Goal: Task Accomplishment & Management: Manage account settings

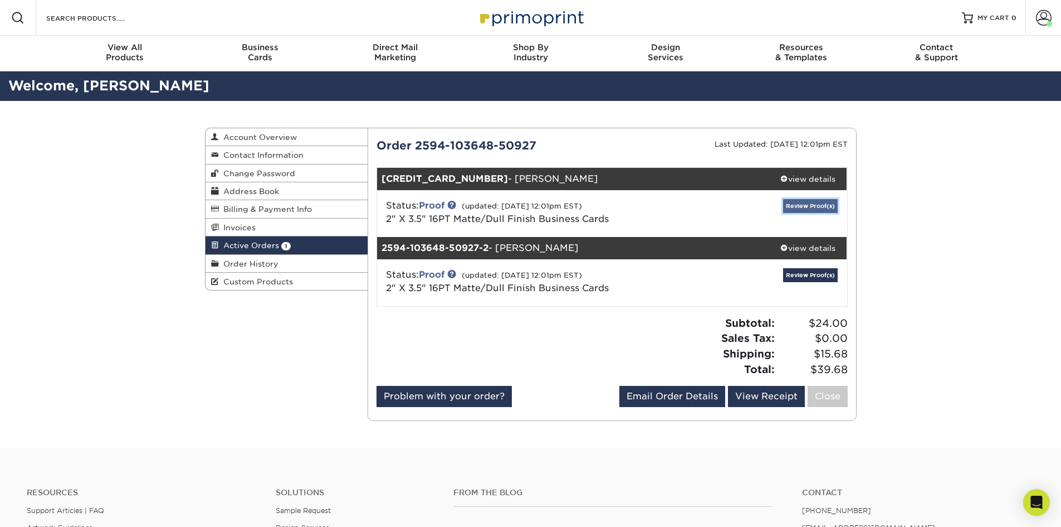
click at [816, 203] on link "Review Proof(s)" at bounding box center [810, 206] width 55 height 14
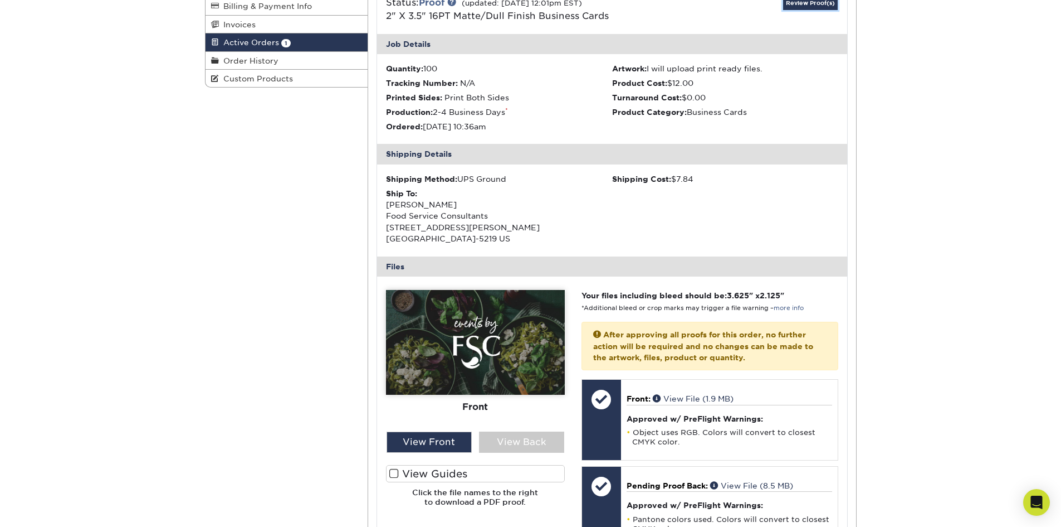
scroll to position [223, 0]
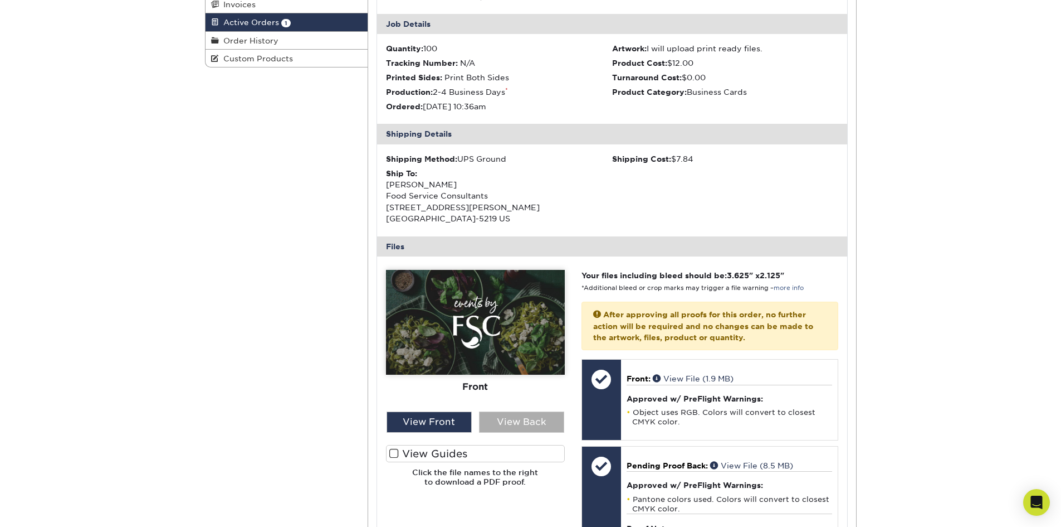
click at [525, 417] on div "View Back" at bounding box center [521, 421] width 85 height 21
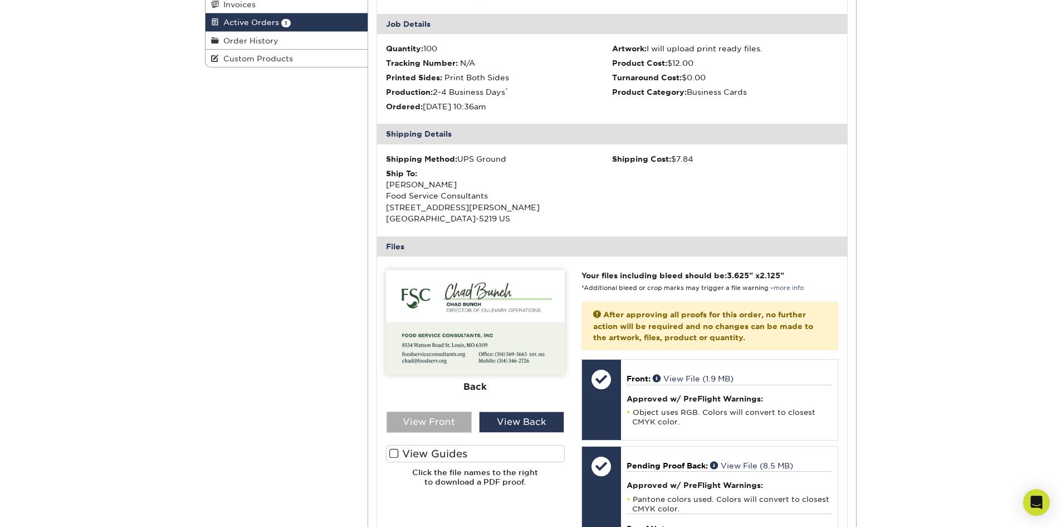
click at [433, 421] on div "View Front" at bounding box center [429, 421] width 85 height 21
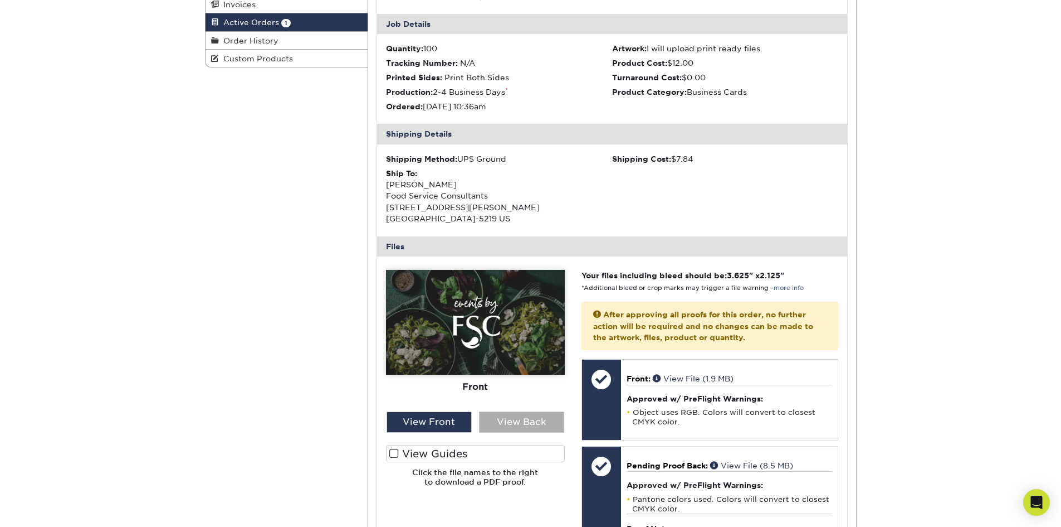
click at [523, 421] on div "View Back" at bounding box center [521, 421] width 85 height 21
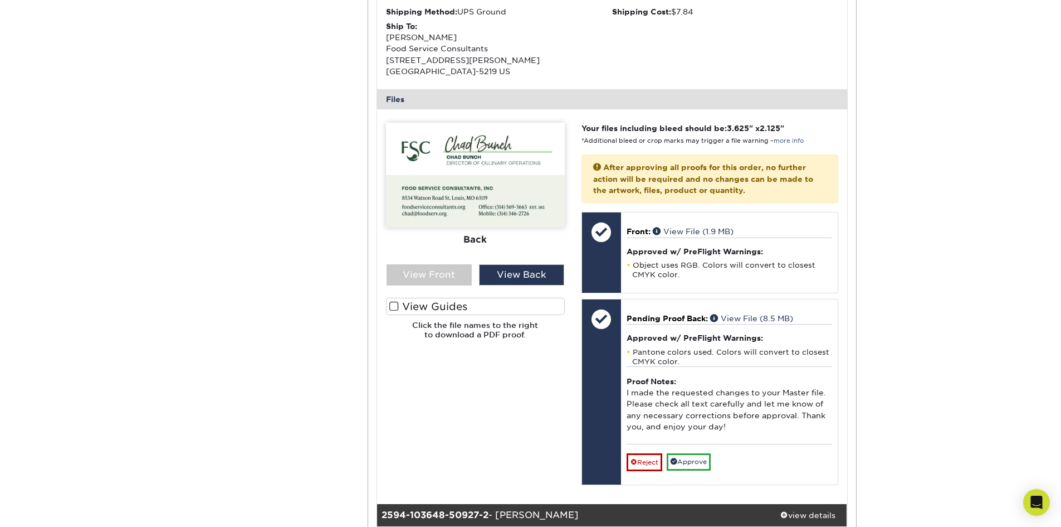
scroll to position [390, 0]
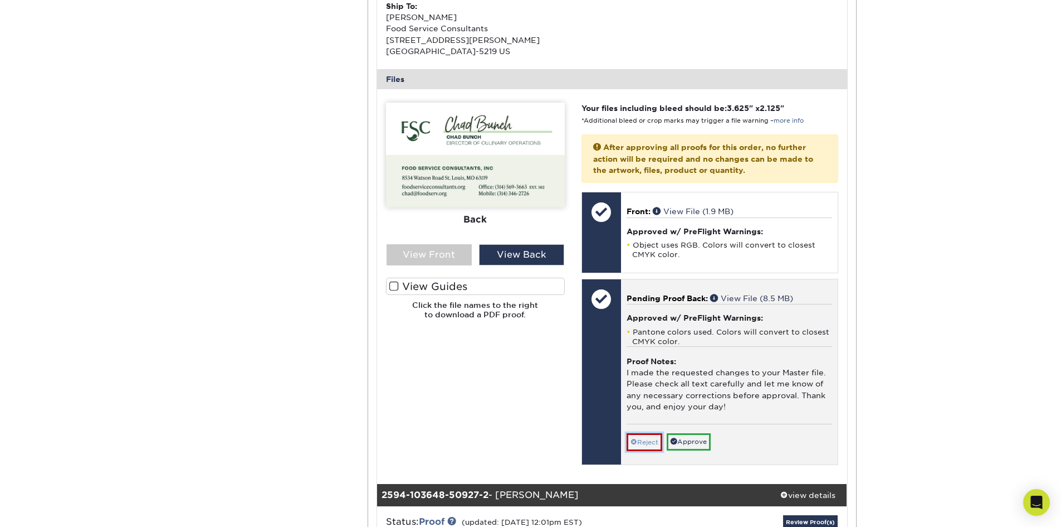
click at [644, 439] on link "Reject" at bounding box center [645, 442] width 36 height 18
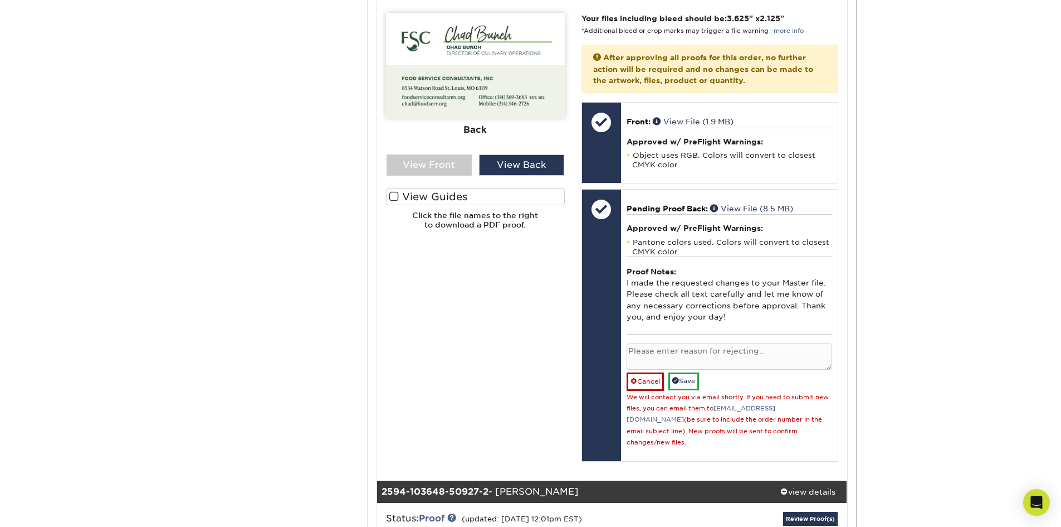
scroll to position [501, 0]
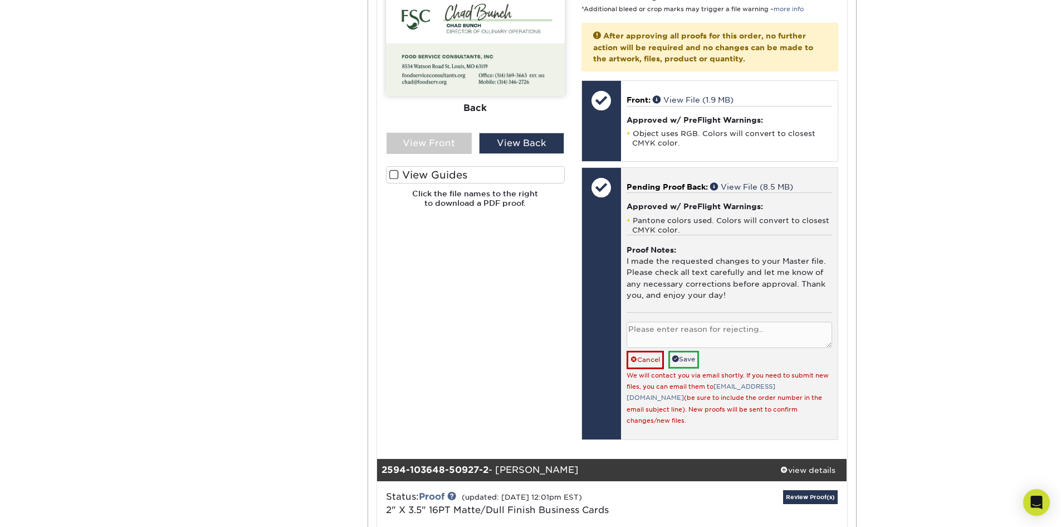
click at [670, 327] on textarea at bounding box center [730, 334] width 206 height 26
type textarea "Events by fsc logo needs to be on back as well as front"
click at [688, 357] on link "Save" at bounding box center [684, 358] width 31 height 17
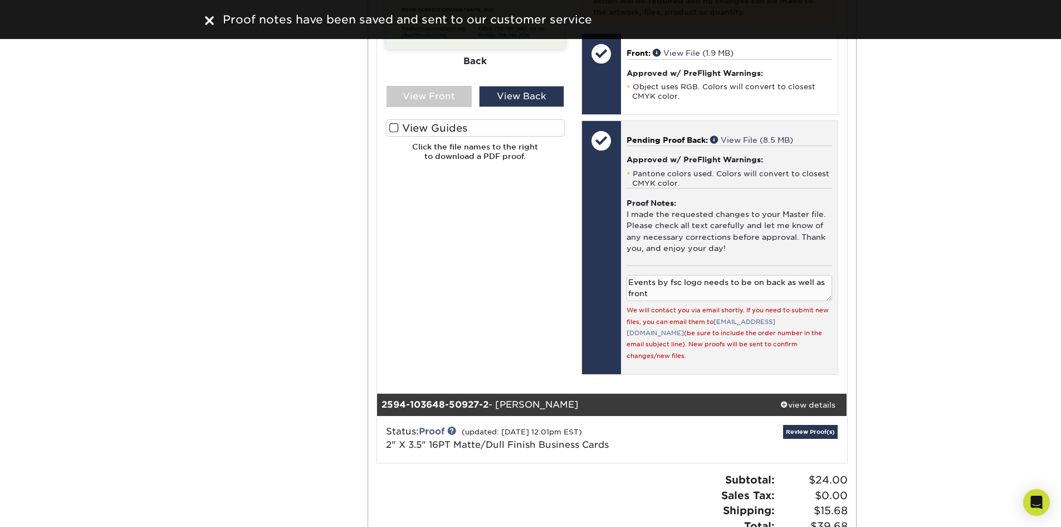
scroll to position [724, 0]
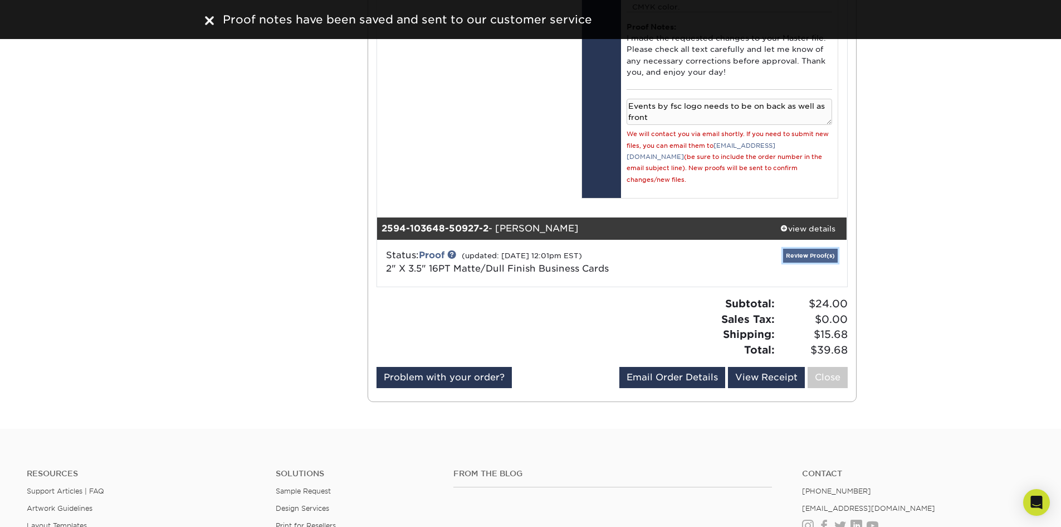
click at [807, 249] on link "Review Proof(s)" at bounding box center [810, 256] width 55 height 14
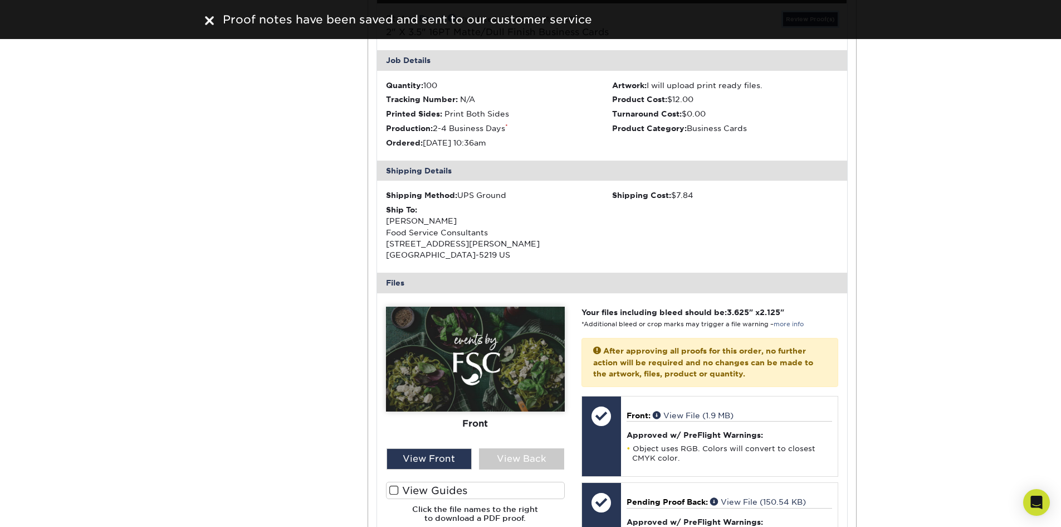
scroll to position [1003, 0]
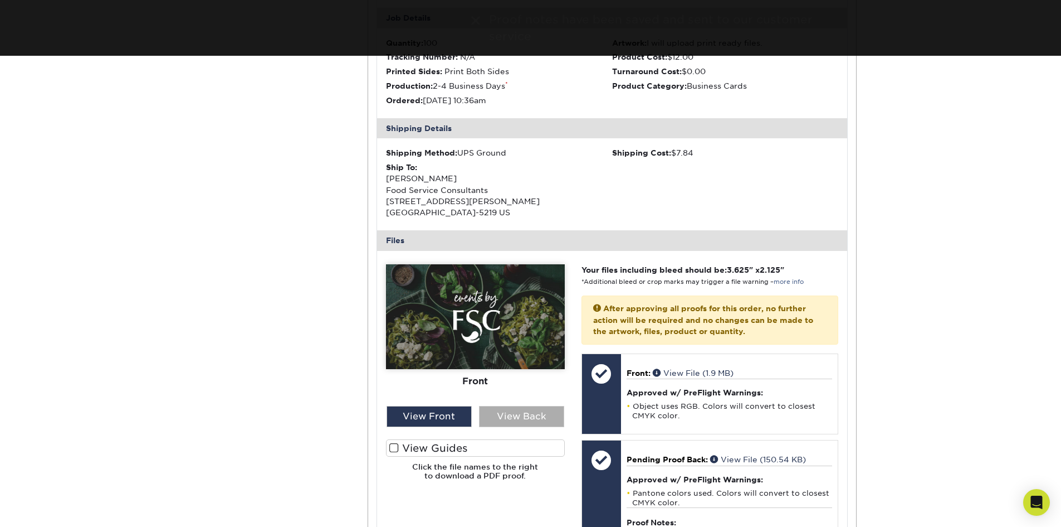
click at [520, 406] on div "View Back" at bounding box center [521, 416] width 85 height 21
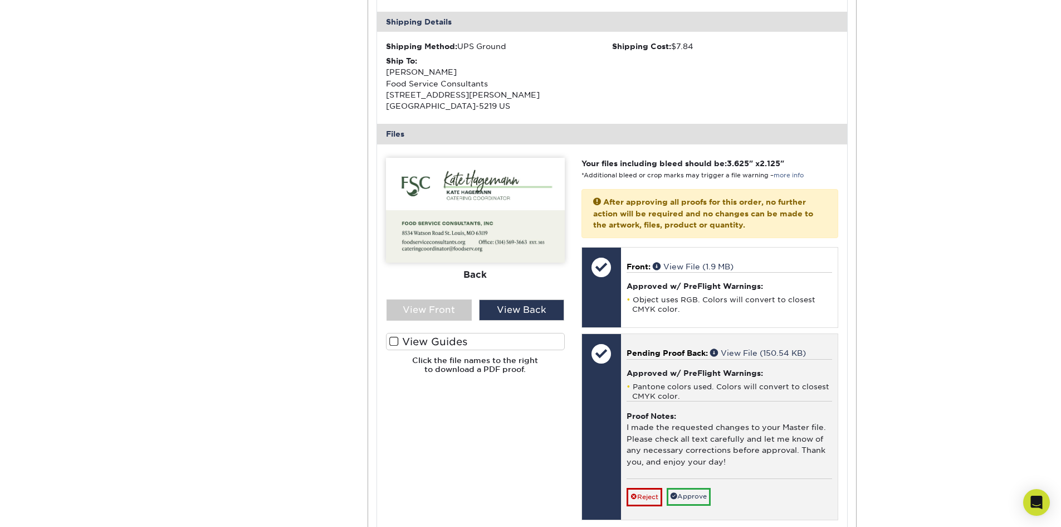
scroll to position [1114, 0]
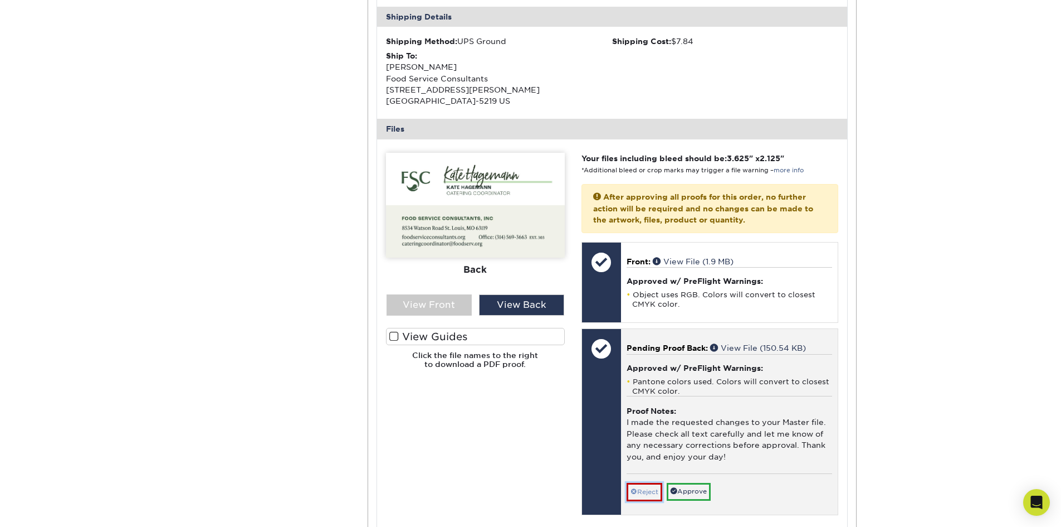
click at [634, 488] on span at bounding box center [634, 492] width 7 height 8
click at [635, 485] on textarea at bounding box center [730, 496] width 206 height 26
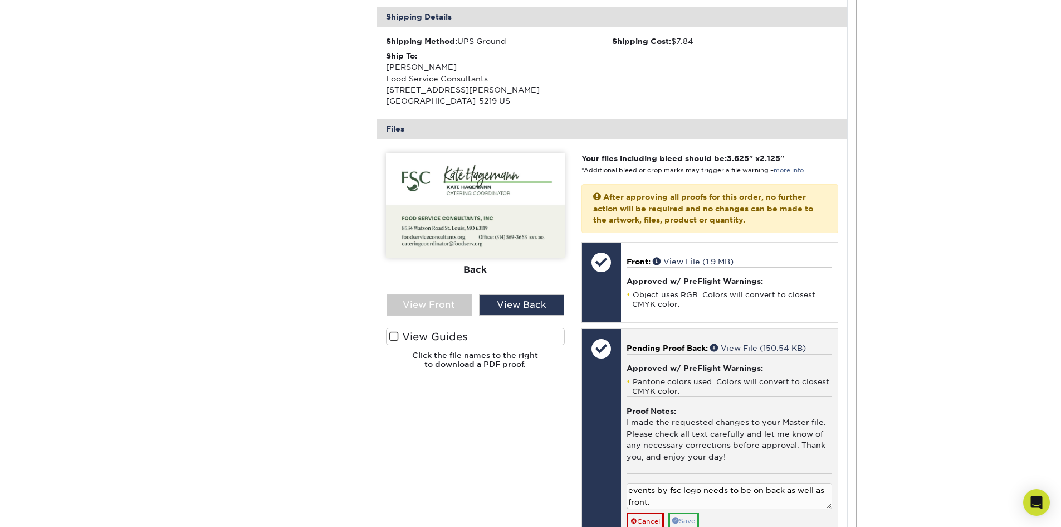
type textarea "events by fsc logo needs to be on back as well as front."
click at [688, 512] on link "Save" at bounding box center [684, 520] width 31 height 17
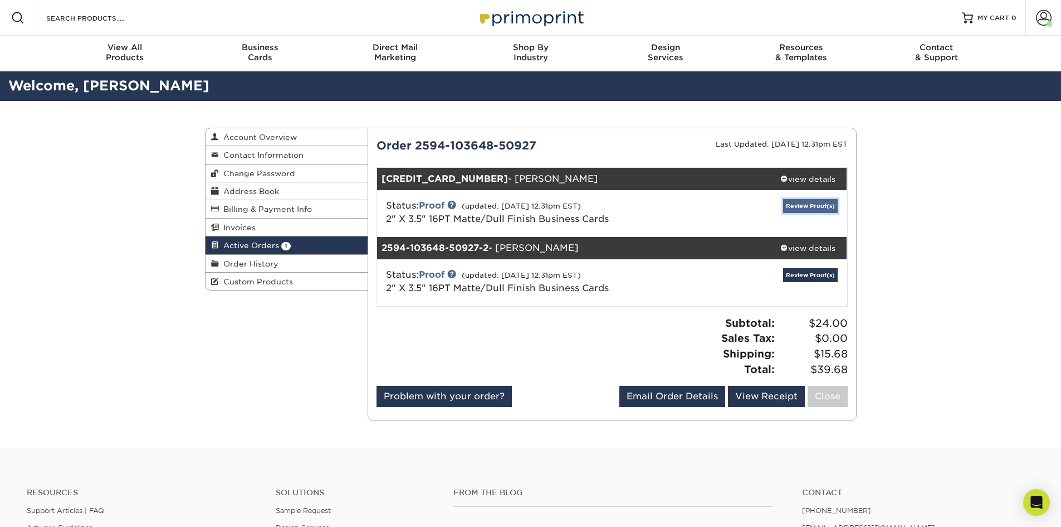
click at [809, 202] on link "Review Proof(s)" at bounding box center [810, 206] width 55 height 14
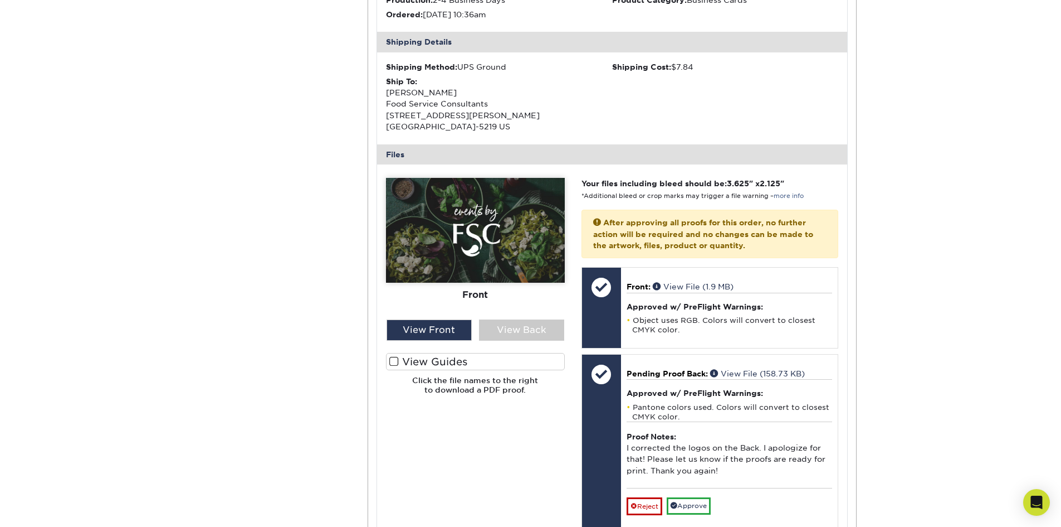
scroll to position [334, 0]
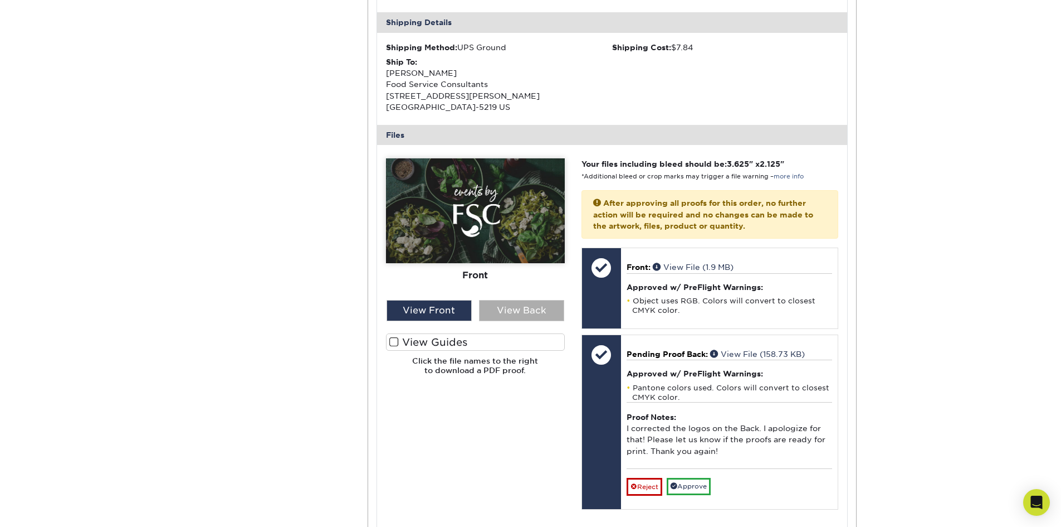
click at [510, 308] on div "View Back" at bounding box center [521, 310] width 85 height 21
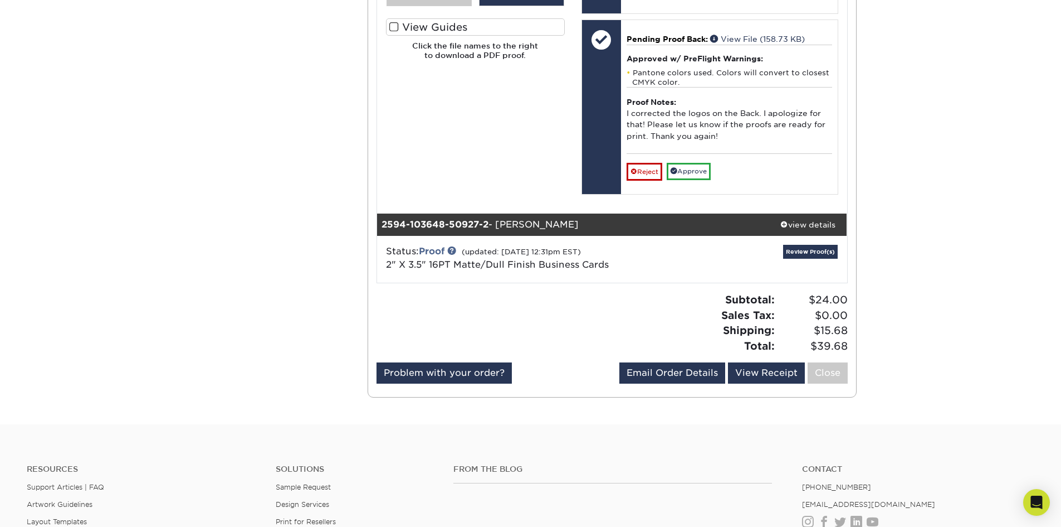
scroll to position [650, 0]
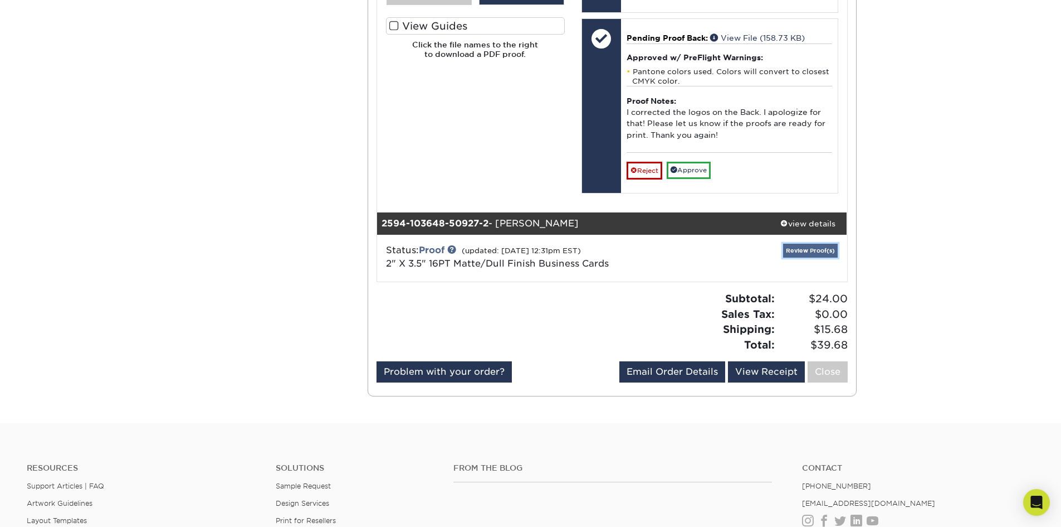
click at [803, 249] on link "Review Proof(s)" at bounding box center [810, 250] width 55 height 14
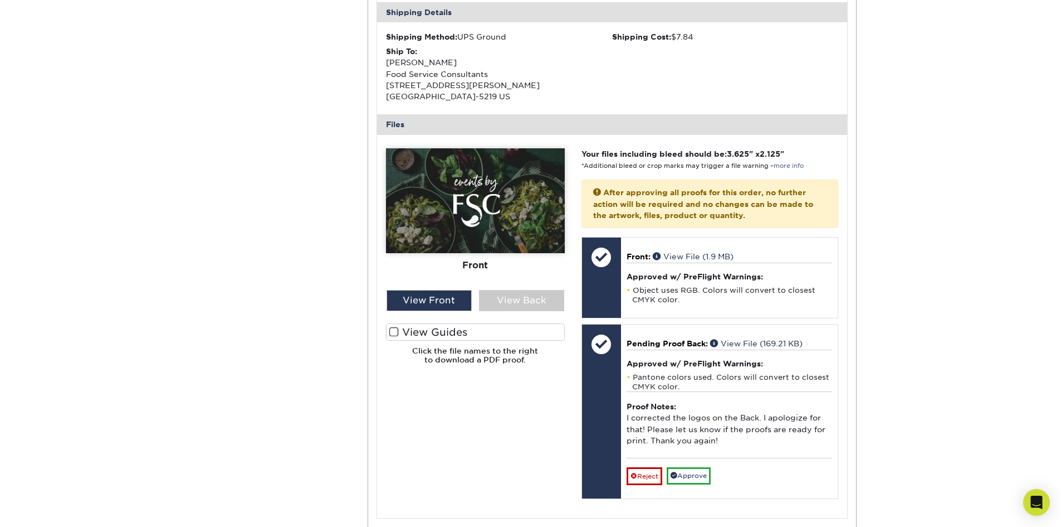
scroll to position [1040, 0]
click at [517, 298] on div "View Back" at bounding box center [521, 299] width 85 height 21
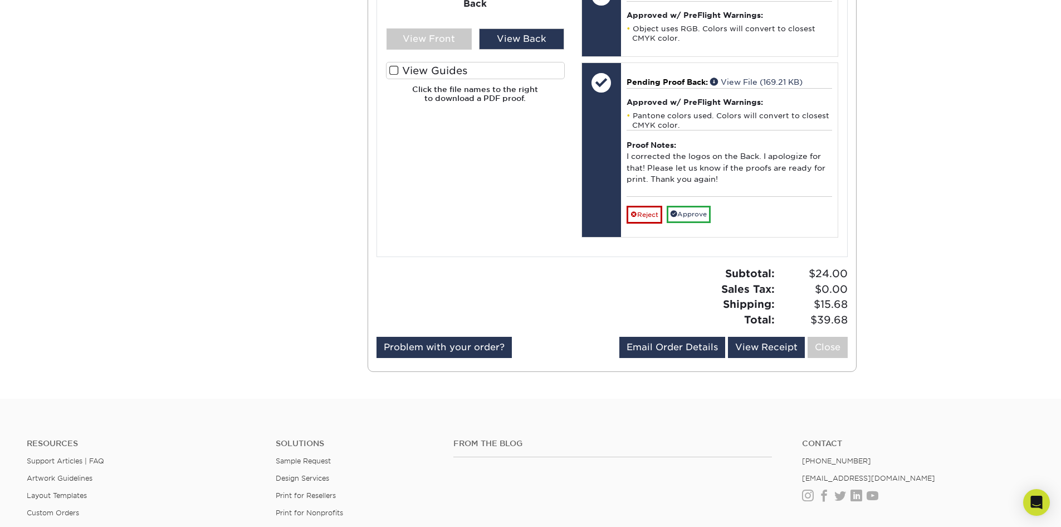
scroll to position [1319, 0]
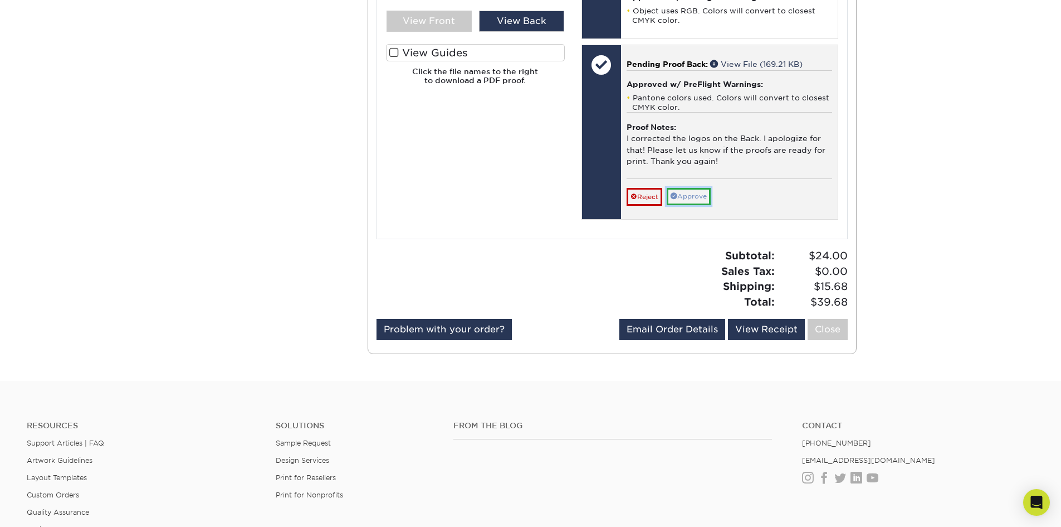
click at [695, 196] on link "Approve" at bounding box center [689, 196] width 44 height 17
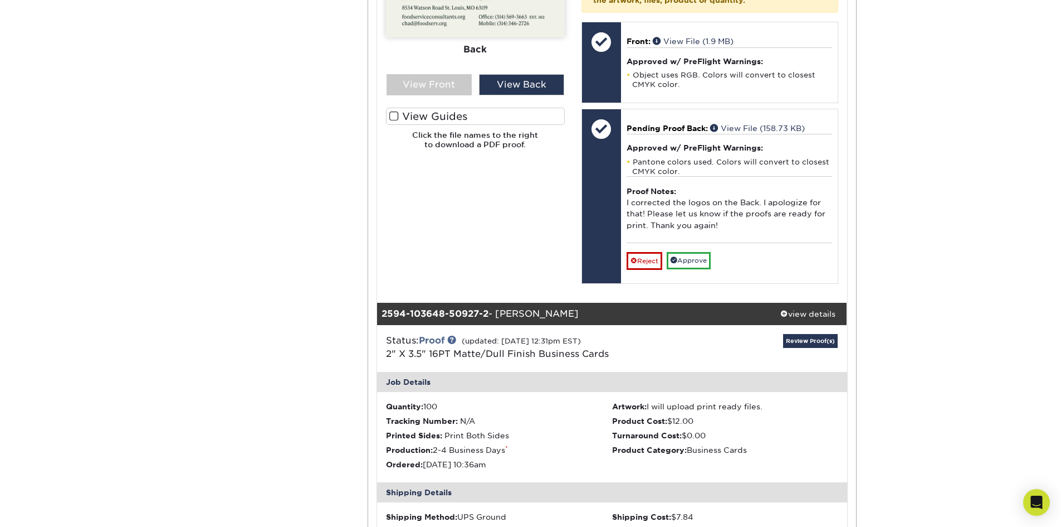
scroll to position [483, 0]
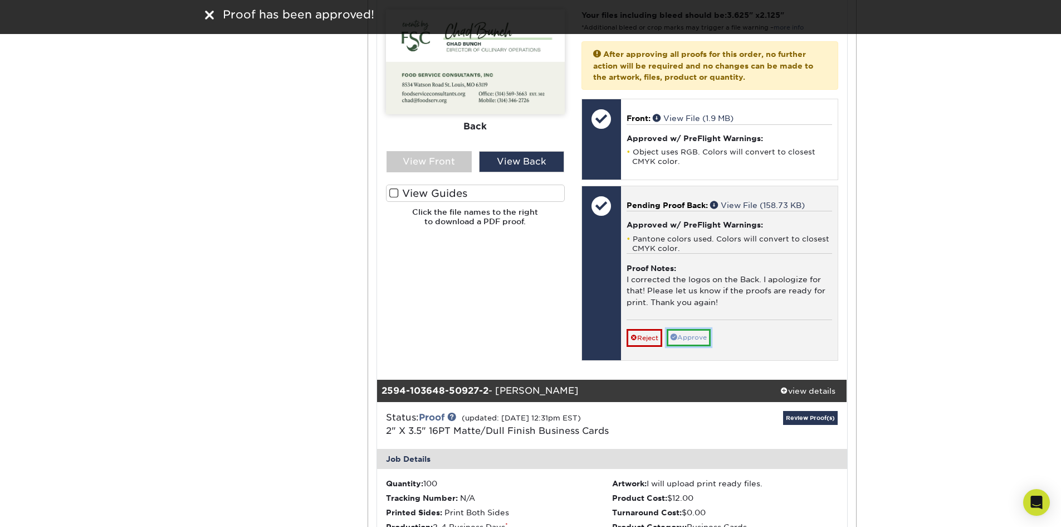
click at [704, 332] on link "Approve" at bounding box center [689, 337] width 44 height 17
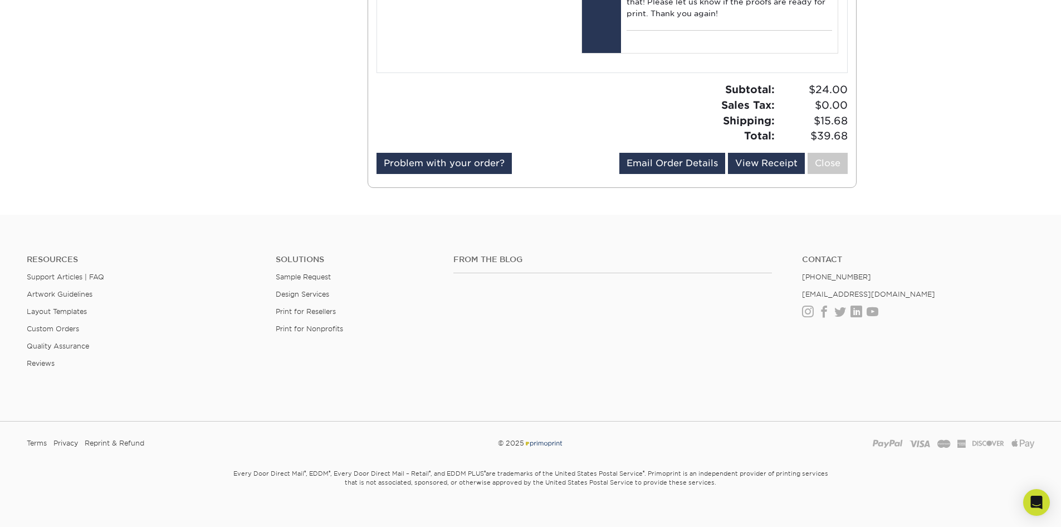
scroll to position [1463, 0]
